Goal: Information Seeking & Learning: Learn about a topic

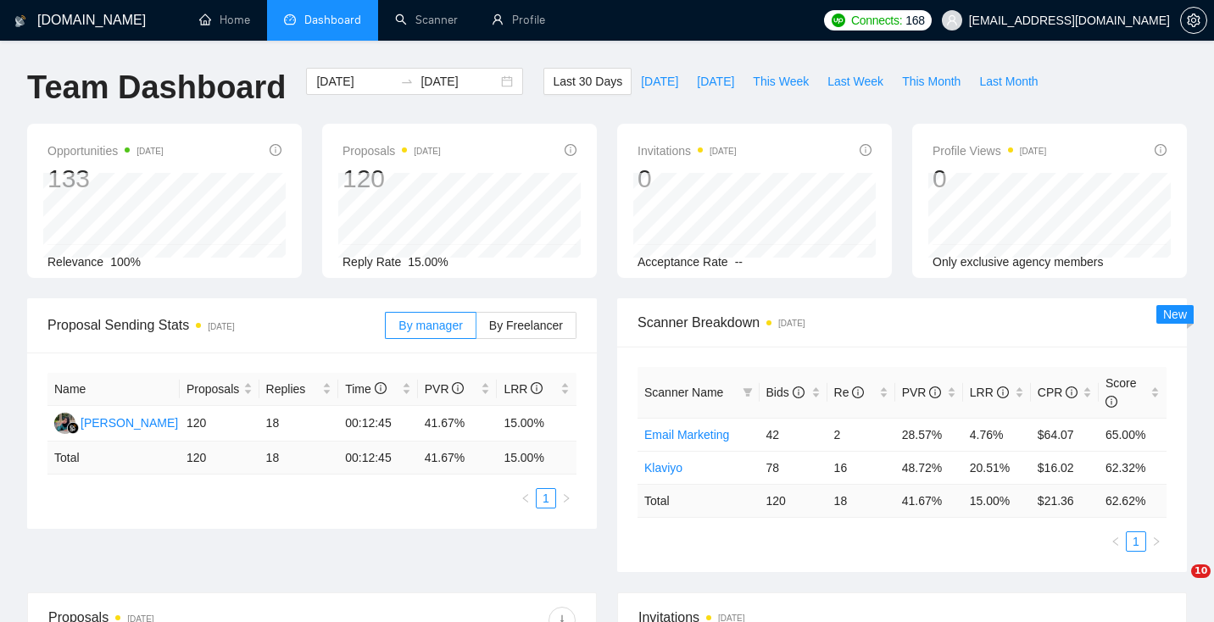
click at [321, 26] on span "Dashboard" at bounding box center [332, 20] width 57 height 14
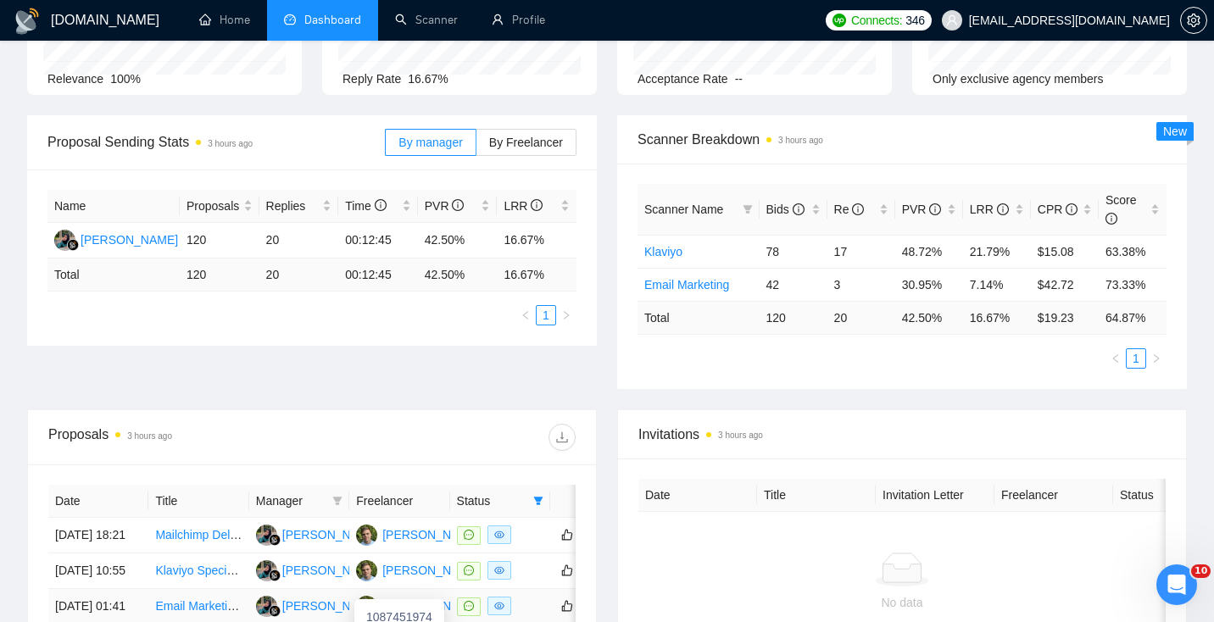
scroll to position [182, 0]
click at [431, 20] on link "Scanner" at bounding box center [426, 20] width 63 height 14
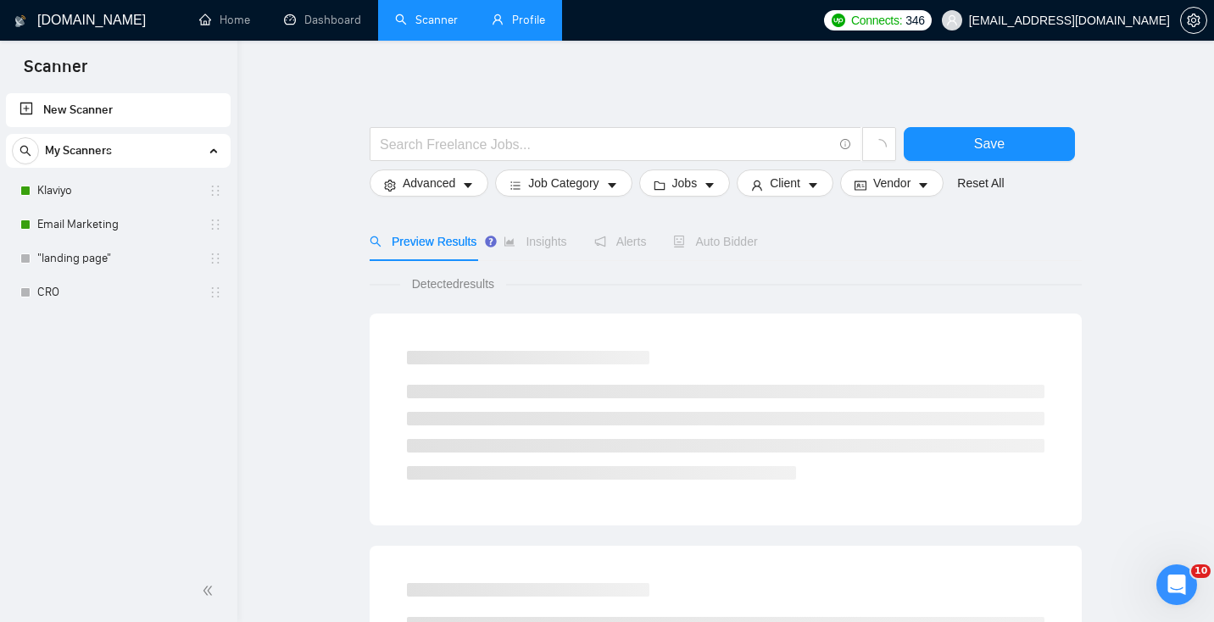
click at [525, 16] on link "Profile" at bounding box center [518, 20] width 53 height 14
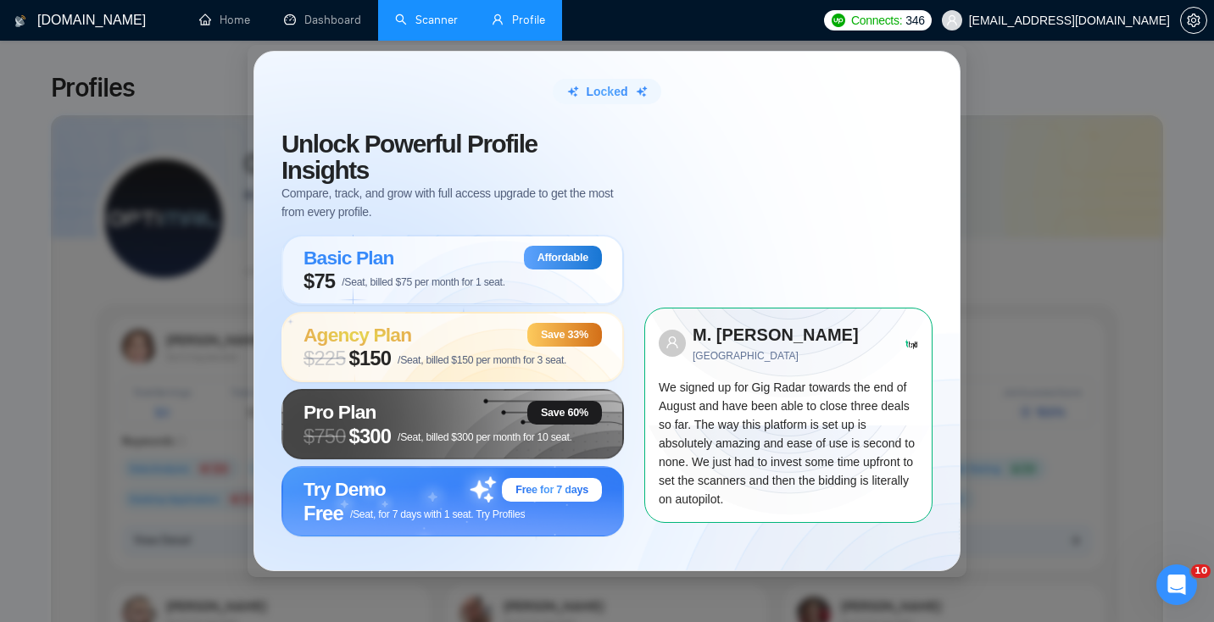
click at [1039, 320] on div "Locked Unlock Powerful Profile Insights Compare, track, and grow with full acce…" at bounding box center [607, 311] width 1214 height 622
click at [1060, 201] on div "Locked Unlock Powerful Profile Insights Compare, track, and grow with full acce…" at bounding box center [607, 311] width 1214 height 622
click at [421, 20] on link "Scanner" at bounding box center [426, 20] width 63 height 14
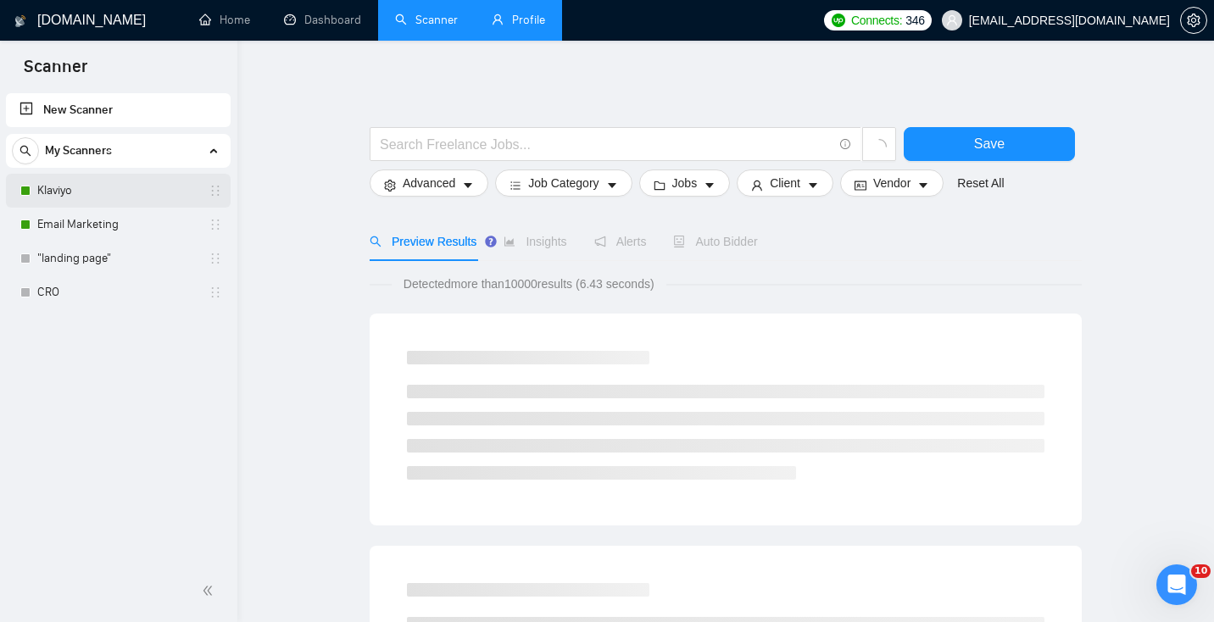
click at [78, 192] on link "Klaviyo" at bounding box center [117, 191] width 161 height 34
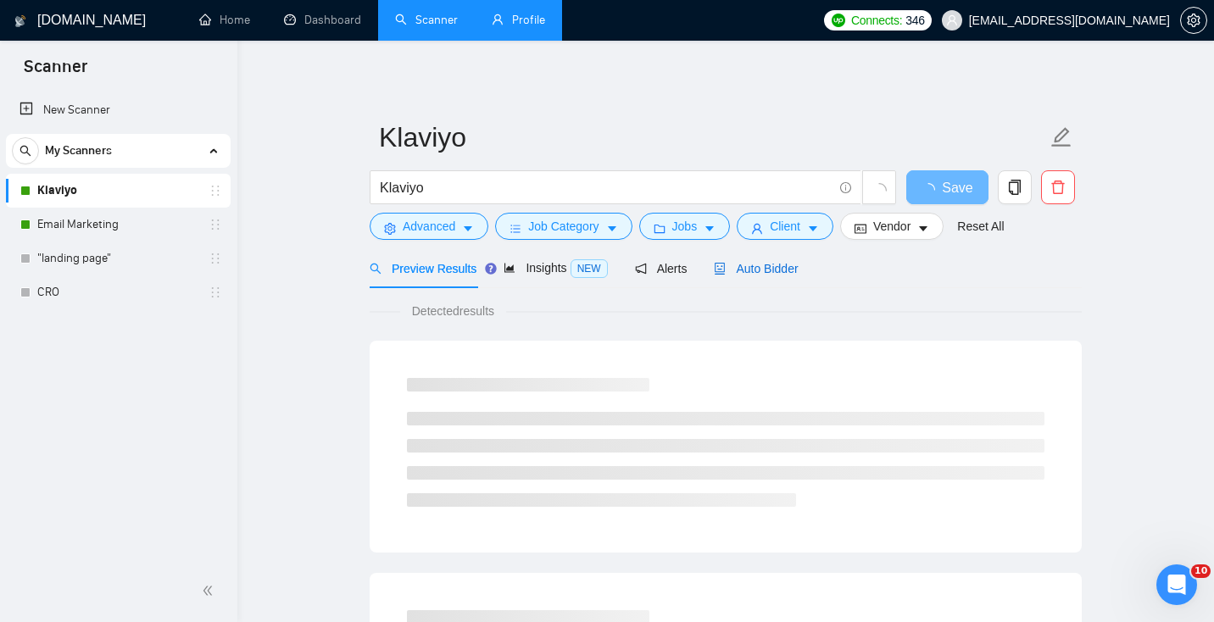
click at [762, 274] on span "Auto Bidder" at bounding box center [756, 269] width 84 height 14
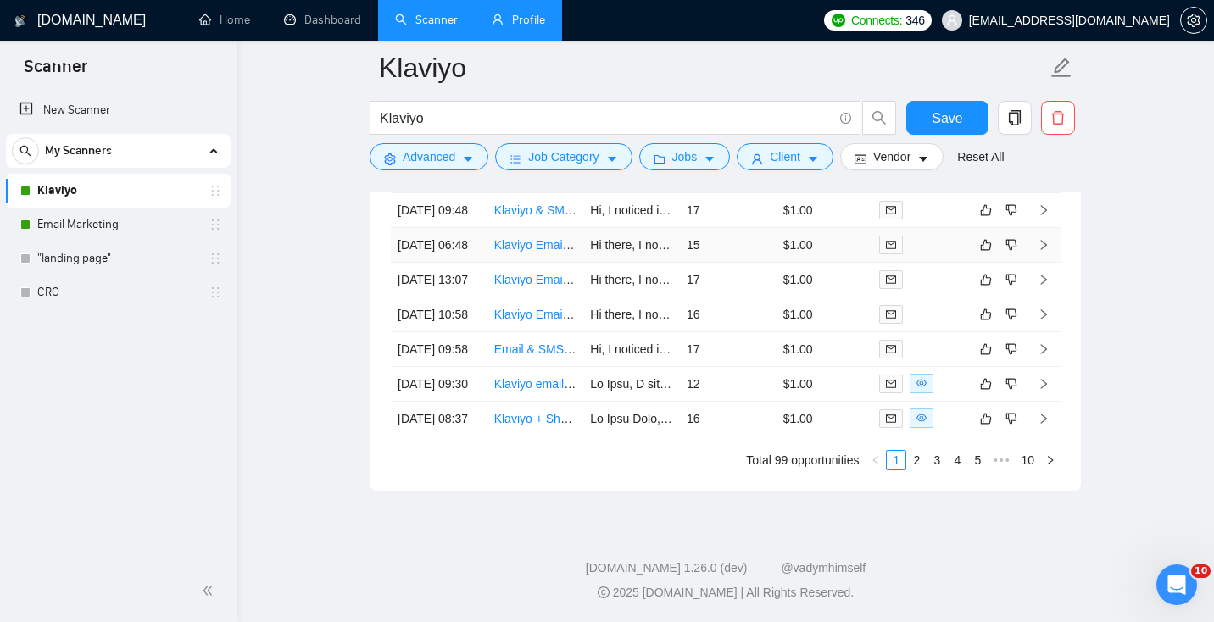
scroll to position [4501, 0]
click at [916, 470] on link "2" at bounding box center [916, 460] width 19 height 19
click at [893, 470] on link "1" at bounding box center [896, 460] width 19 height 19
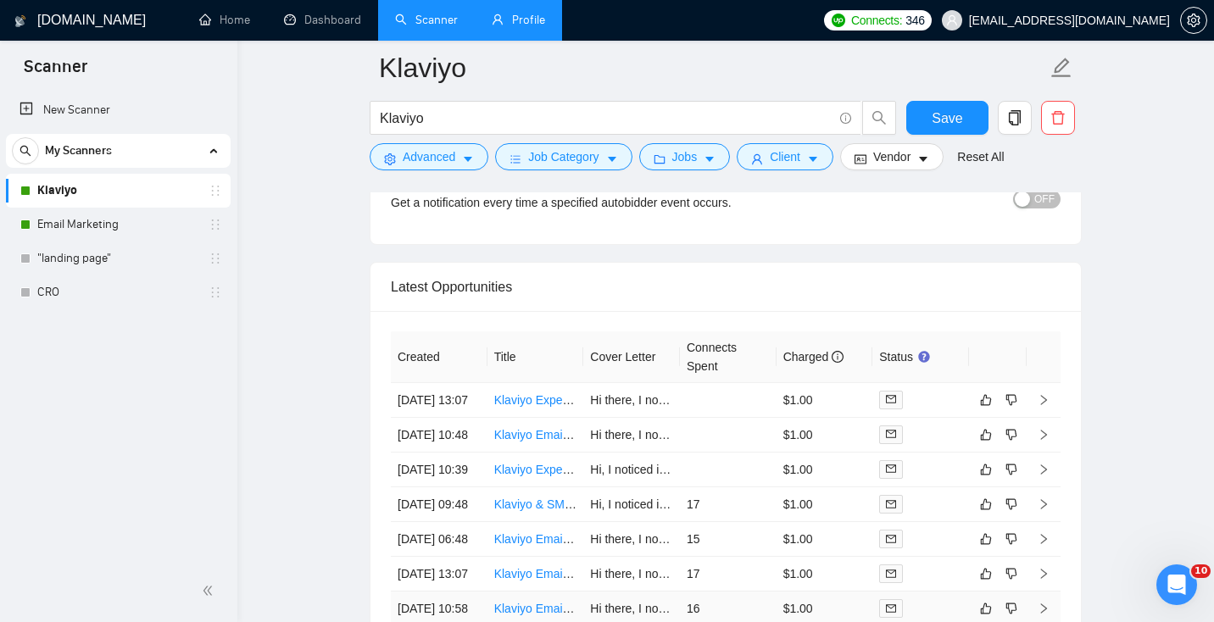
scroll to position [3580, 0]
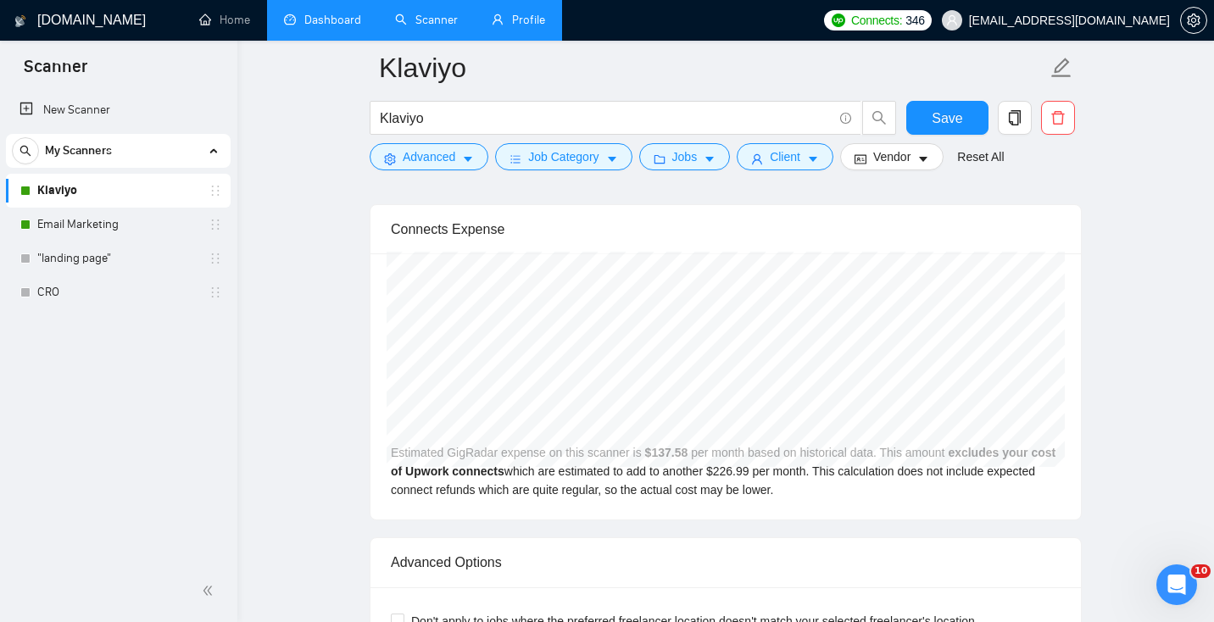
click at [330, 24] on link "Dashboard" at bounding box center [322, 20] width 77 height 14
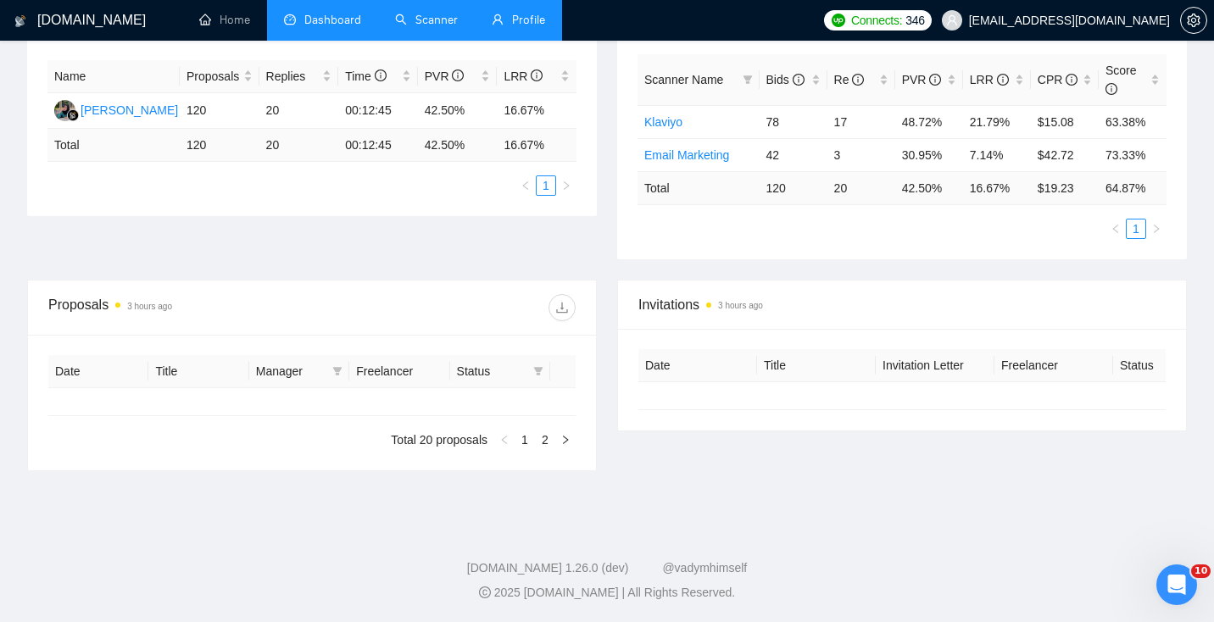
type input "[DATE]"
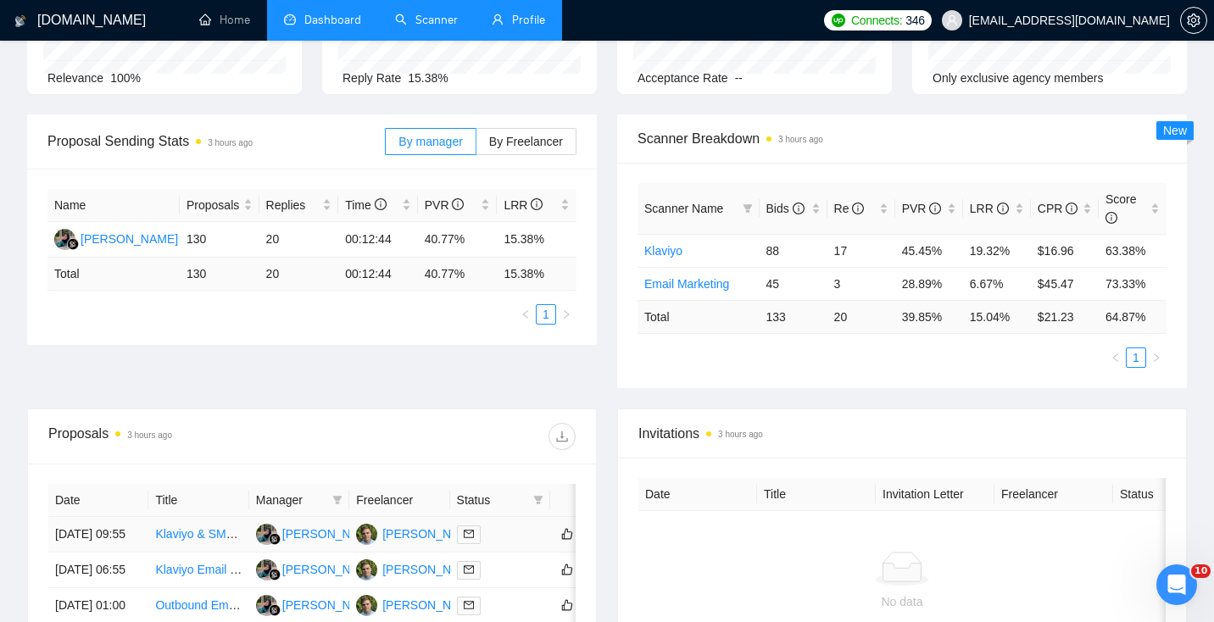
scroll to position [210, 0]
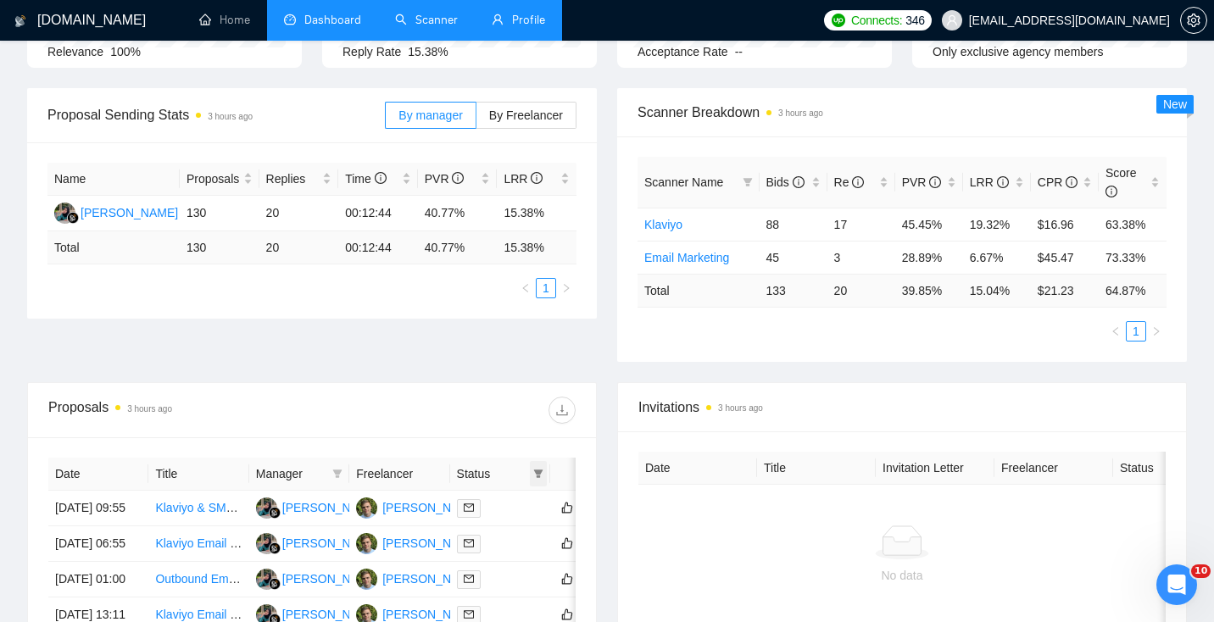
click at [539, 472] on icon "filter" at bounding box center [538, 474] width 9 height 8
click at [487, 511] on span "Chat" at bounding box center [485, 506] width 32 height 14
checkbox input "true"
click at [532, 566] on span "OK" at bounding box center [524, 567] width 17 height 19
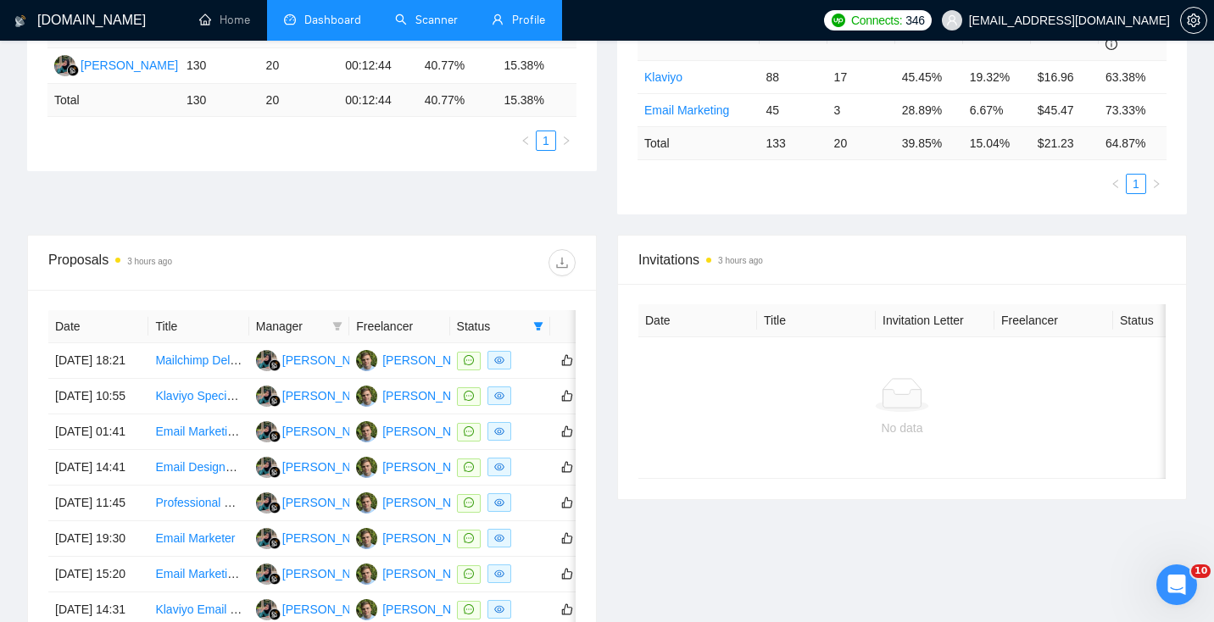
scroll to position [373, 0]
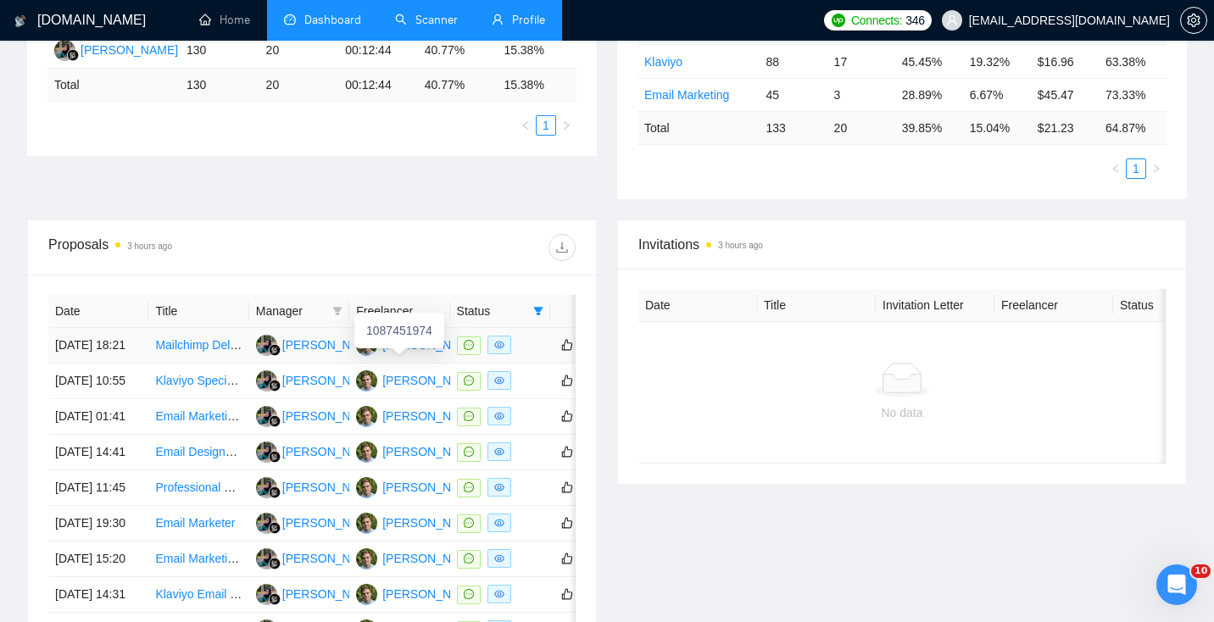
click at [406, 354] on div "Filip Pintaric" at bounding box center [431, 345] width 98 height 19
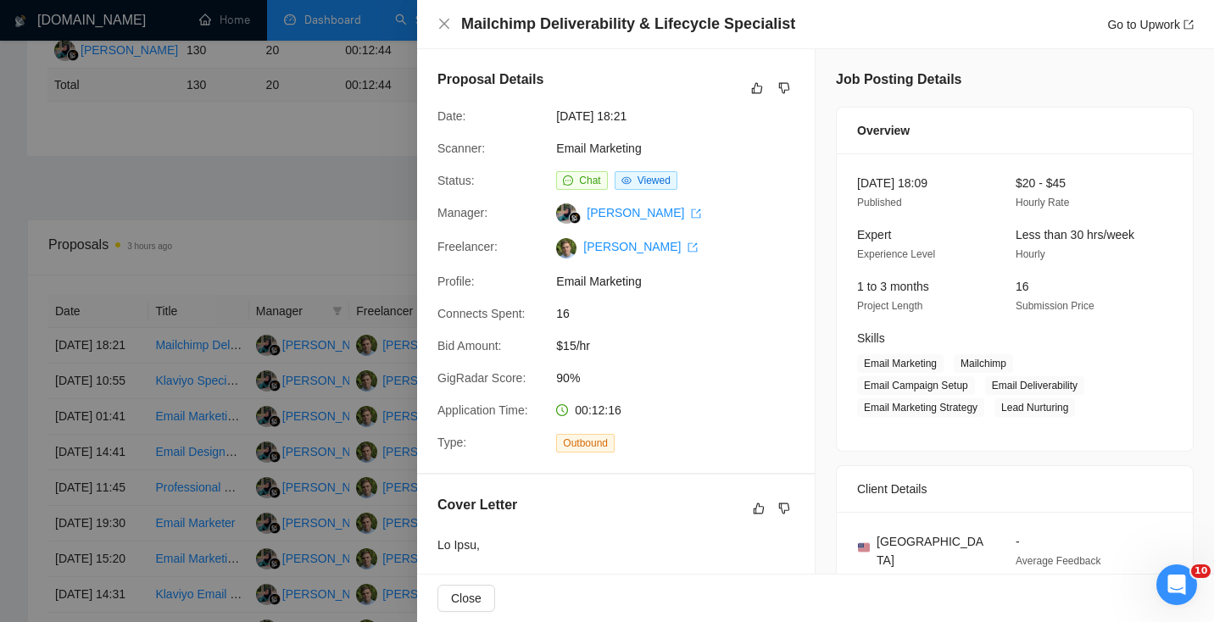
click at [234, 270] on div at bounding box center [607, 311] width 1214 height 622
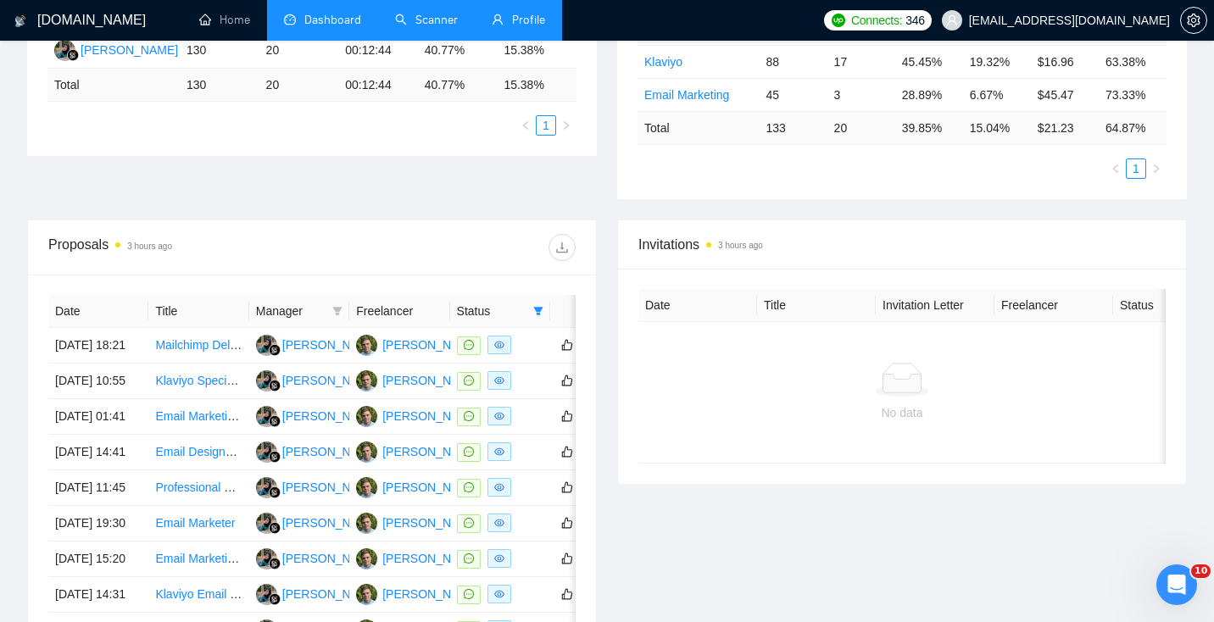
click at [544, 14] on link "Profile" at bounding box center [518, 20] width 53 height 14
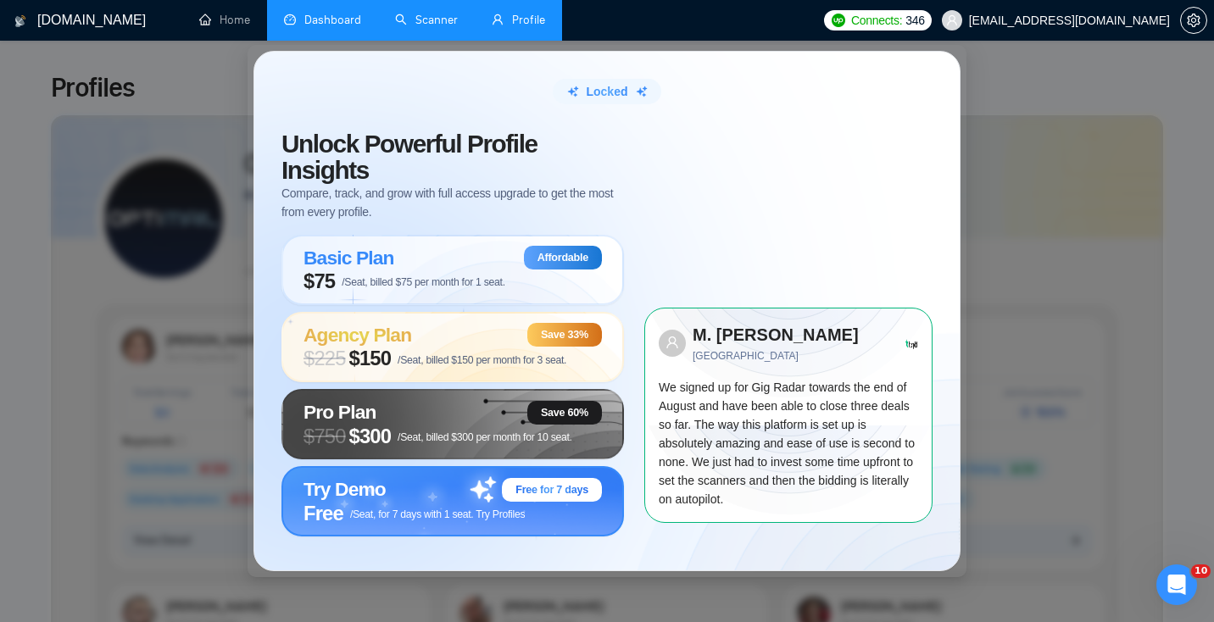
click at [385, 484] on div "Try Demo Free for 7 days" at bounding box center [453, 490] width 299 height 24
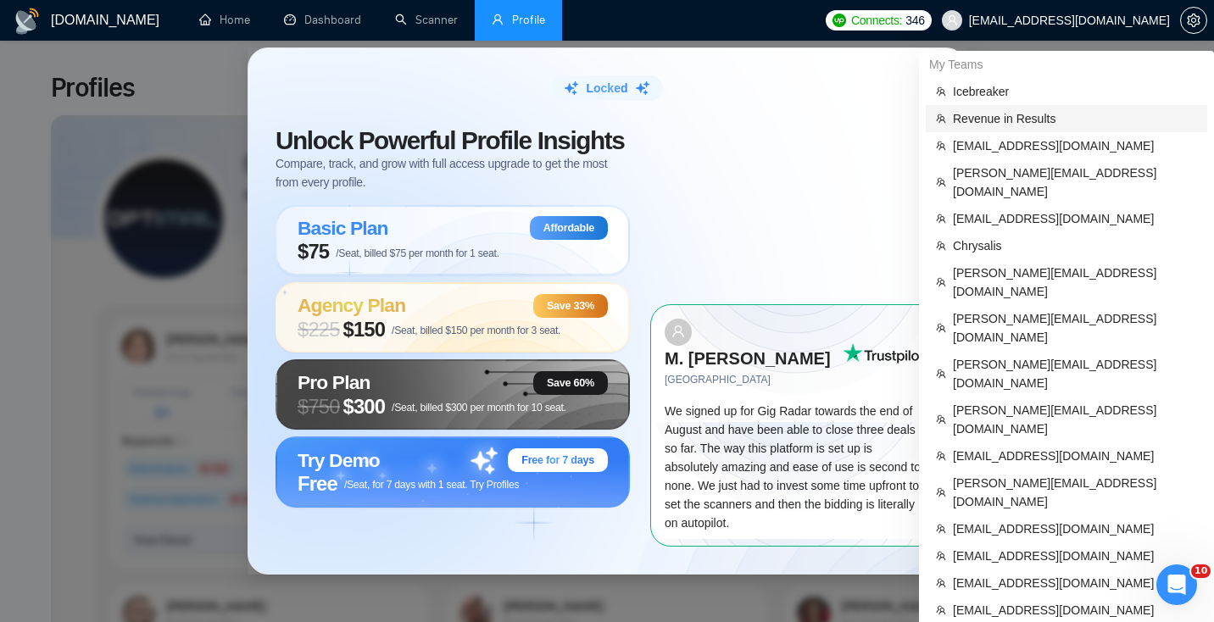
click at [1024, 120] on span "Revenue in Results" at bounding box center [1075, 118] width 244 height 19
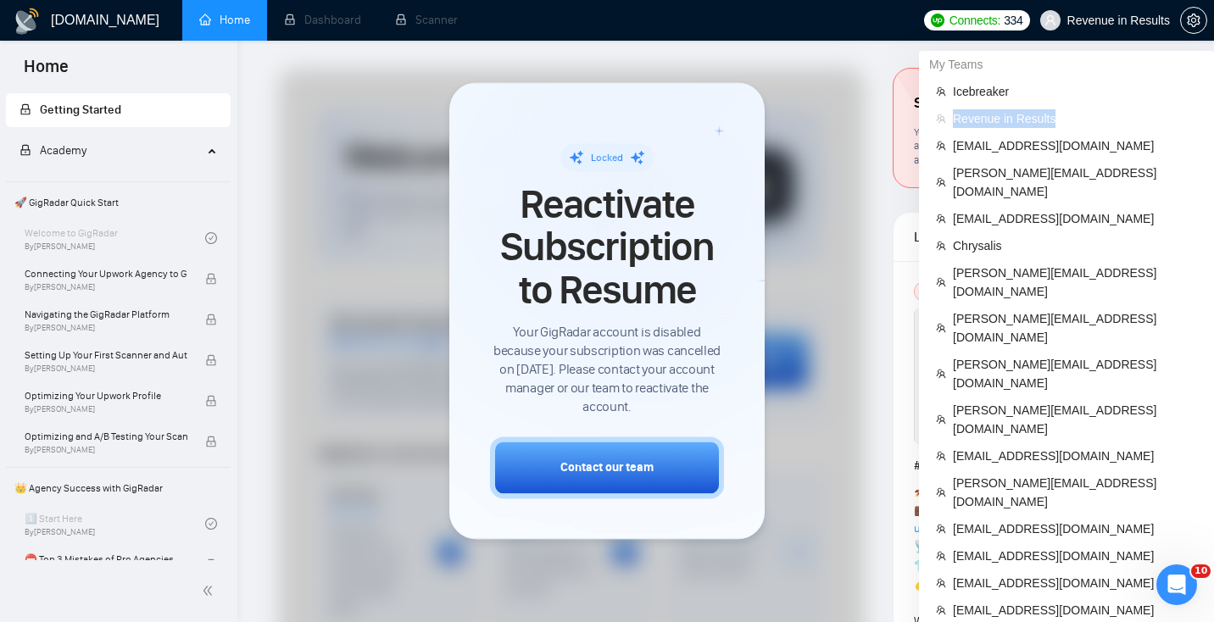
drag, startPoint x: 1063, startPoint y: 119, endPoint x: 952, endPoint y: 119, distance: 111.1
click at [951, 119] on li "Revenue in Results" at bounding box center [1067, 118] width 282 height 27
copy span "Revenue in Results"
click at [1035, 447] on span "[EMAIL_ADDRESS][DOMAIN_NAME]" at bounding box center [1075, 456] width 244 height 19
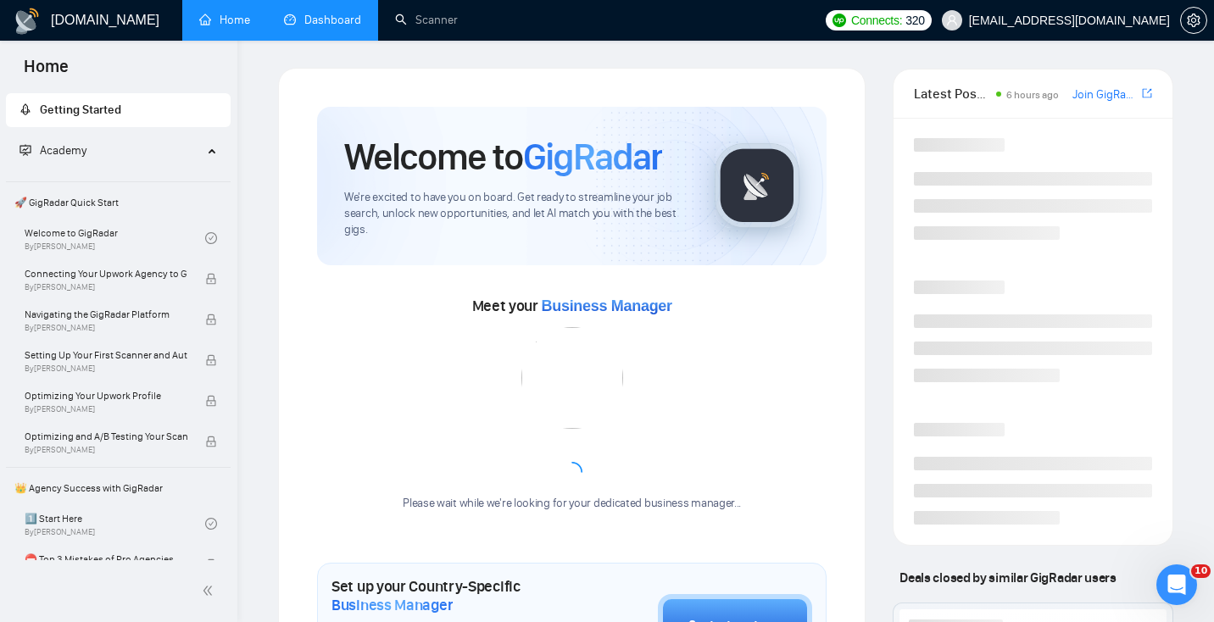
click at [326, 13] on link "Dashboard" at bounding box center [322, 20] width 77 height 14
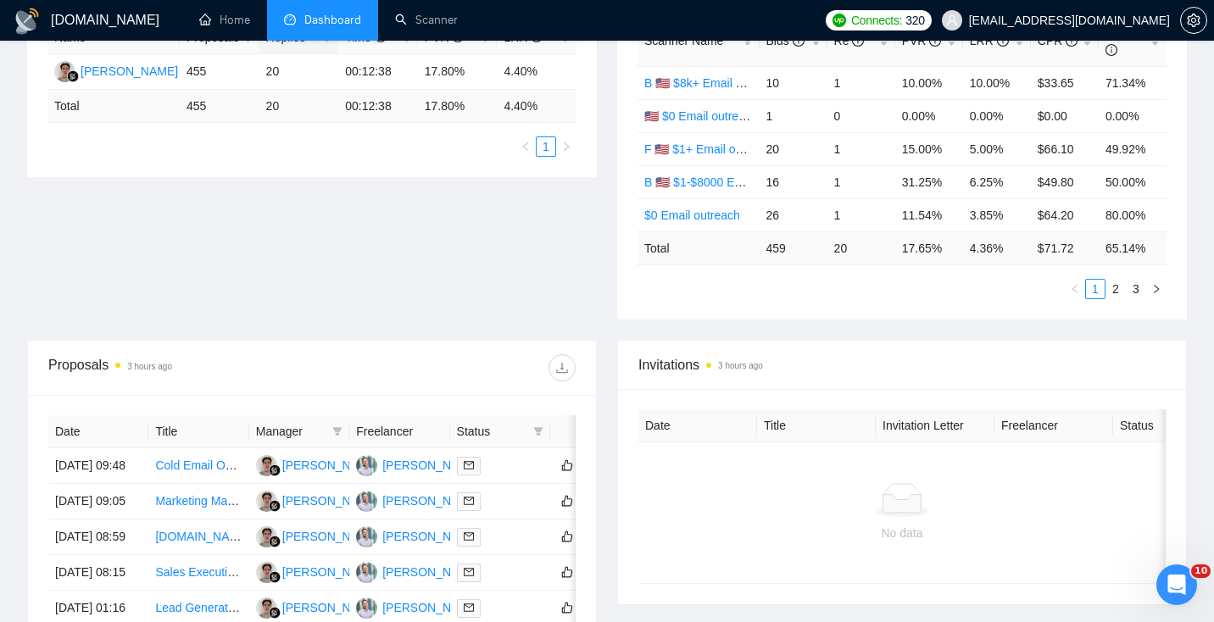
scroll to position [531, 0]
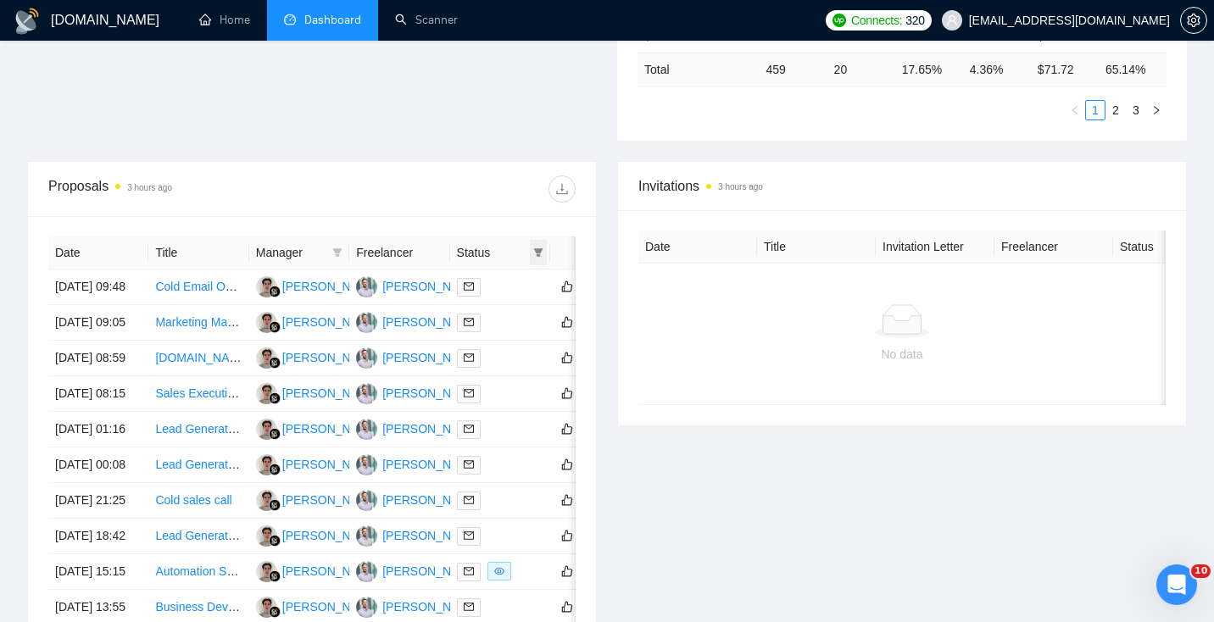
click at [539, 258] on span at bounding box center [538, 252] width 17 height 25
click at [482, 285] on span "Chat" at bounding box center [485, 285] width 32 height 14
checkbox input "true"
click at [527, 346] on span "OK" at bounding box center [524, 346] width 17 height 19
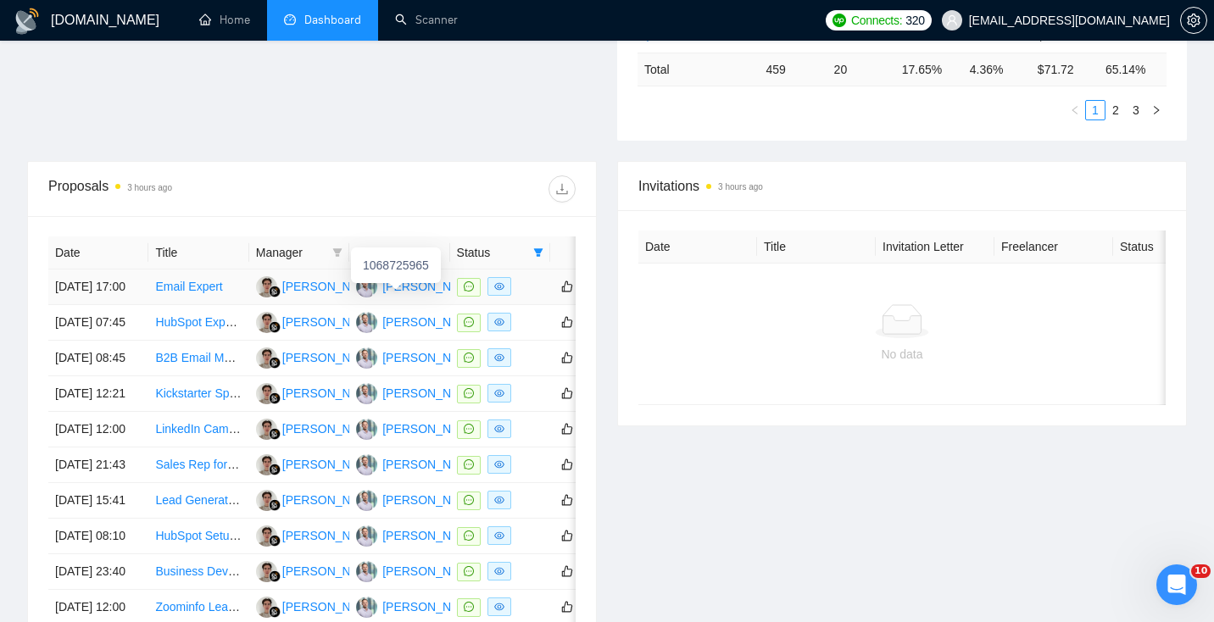
click at [406, 296] on div "[PERSON_NAME]" at bounding box center [431, 286] width 98 height 19
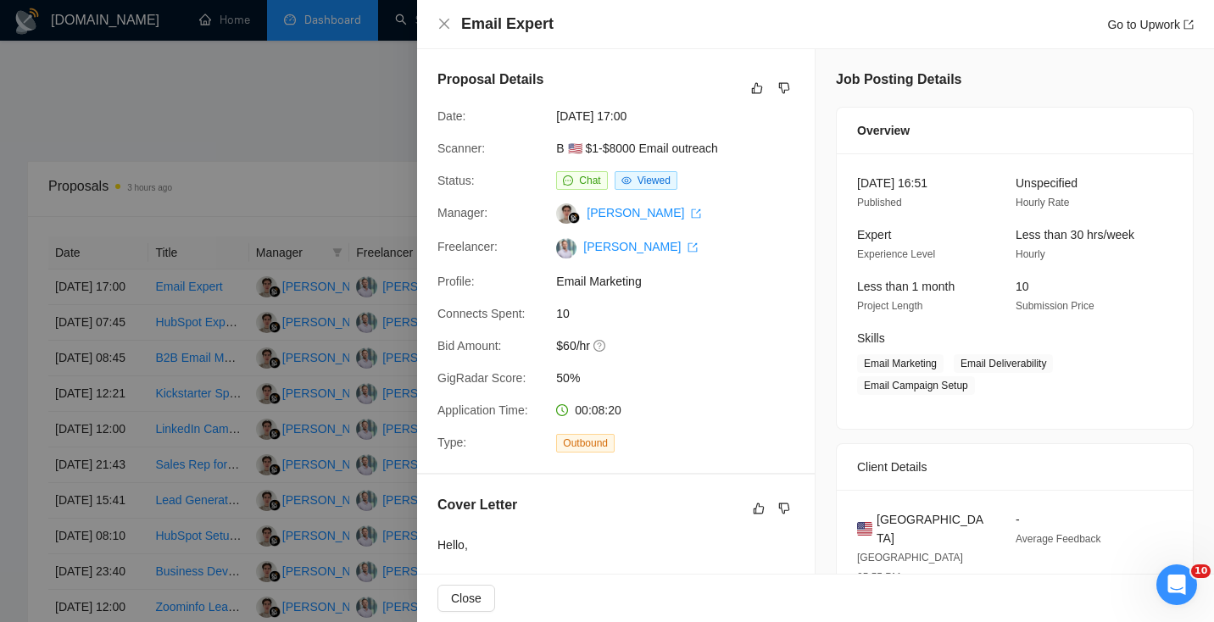
click at [287, 227] on div at bounding box center [607, 311] width 1214 height 622
